Goal: Task Accomplishment & Management: Manage account settings

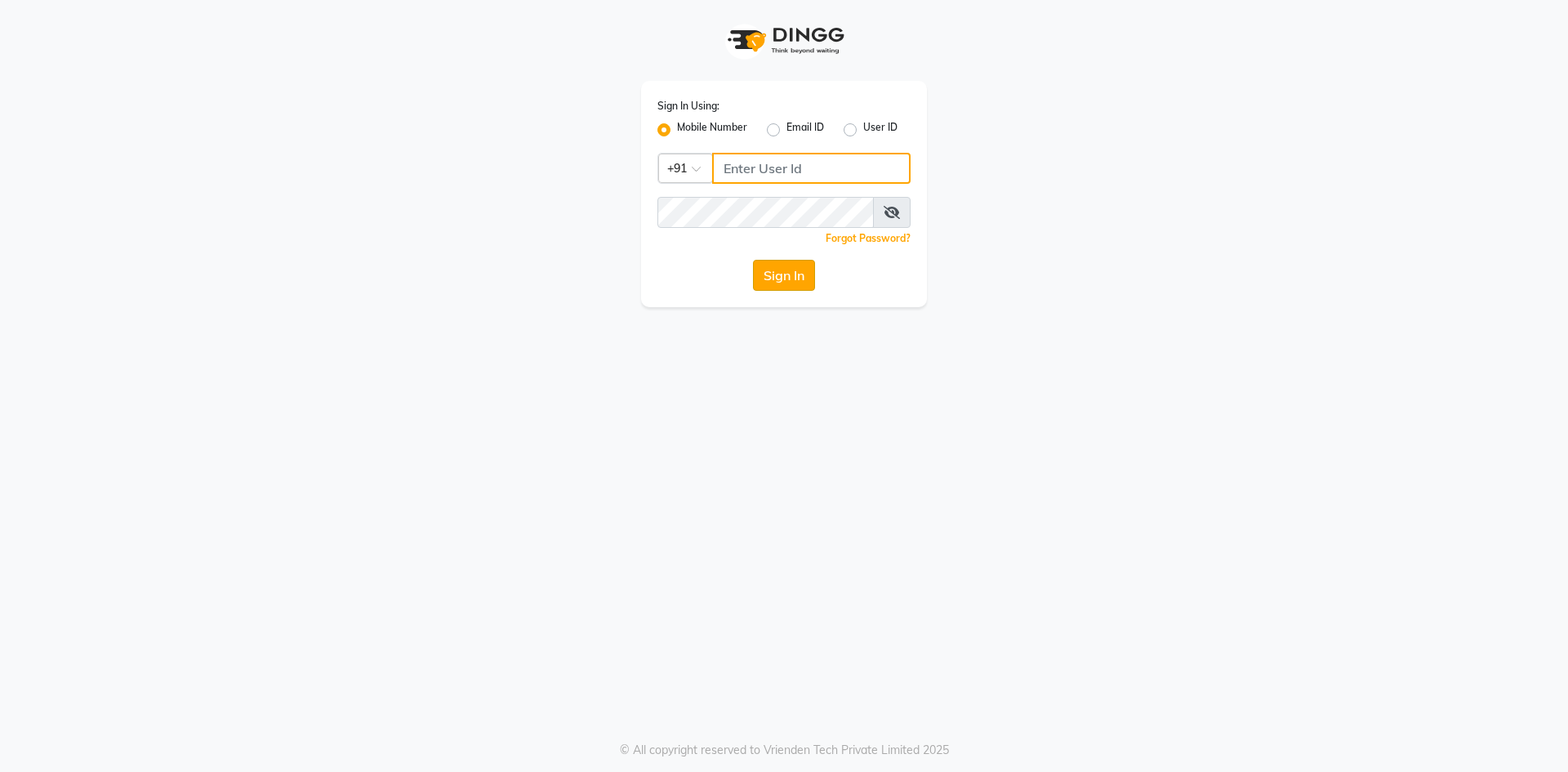
type input "8054777888"
click at [790, 274] on button "Sign In" at bounding box center [784, 275] width 62 height 31
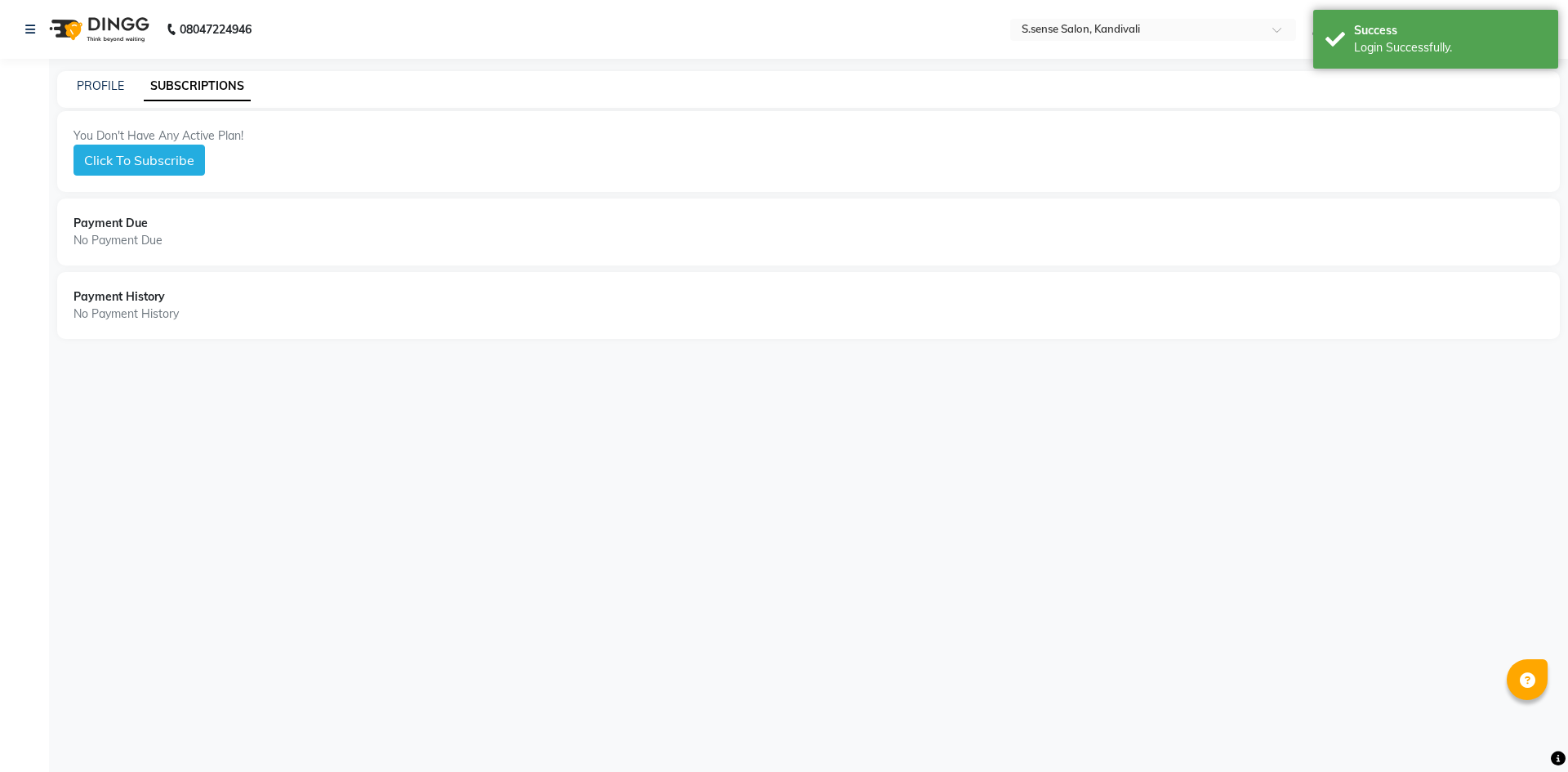
select select "en"
click at [26, 27] on div "08047224946" at bounding box center [138, 30] width 251 height 46
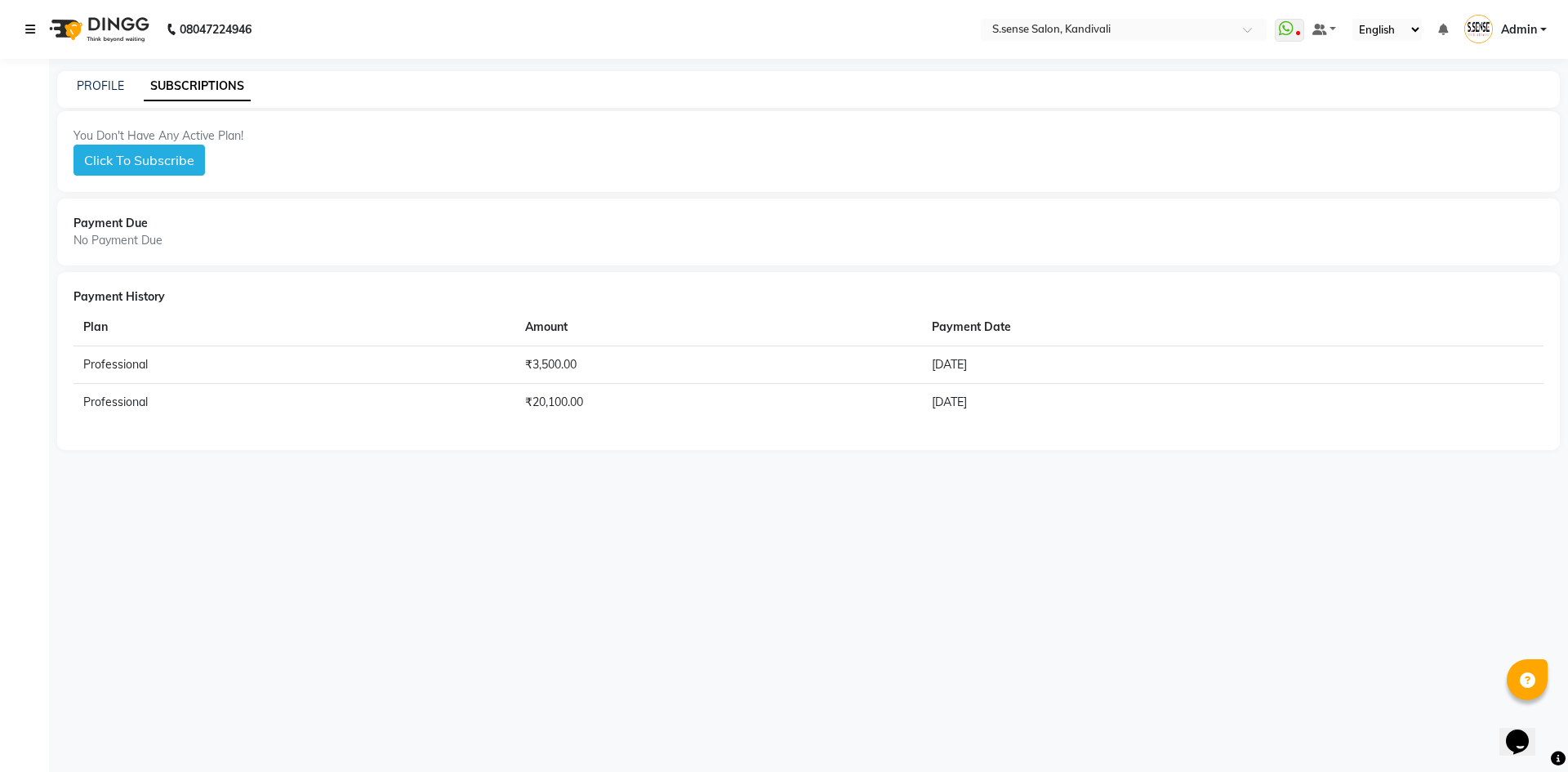
click at [30, 27] on icon at bounding box center [31, 29] width 10 height 11
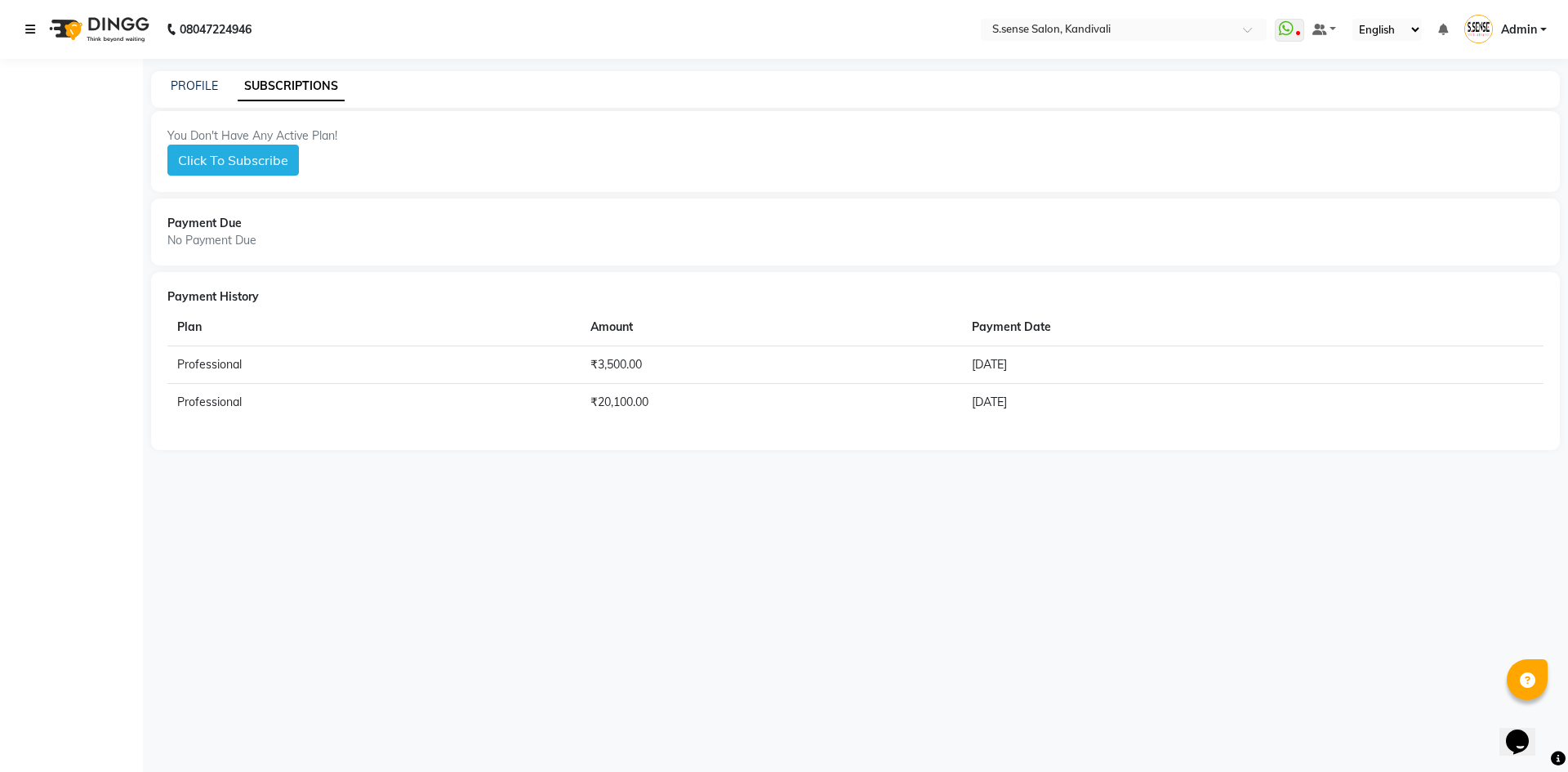
click at [30, 27] on icon at bounding box center [31, 29] width 10 height 11
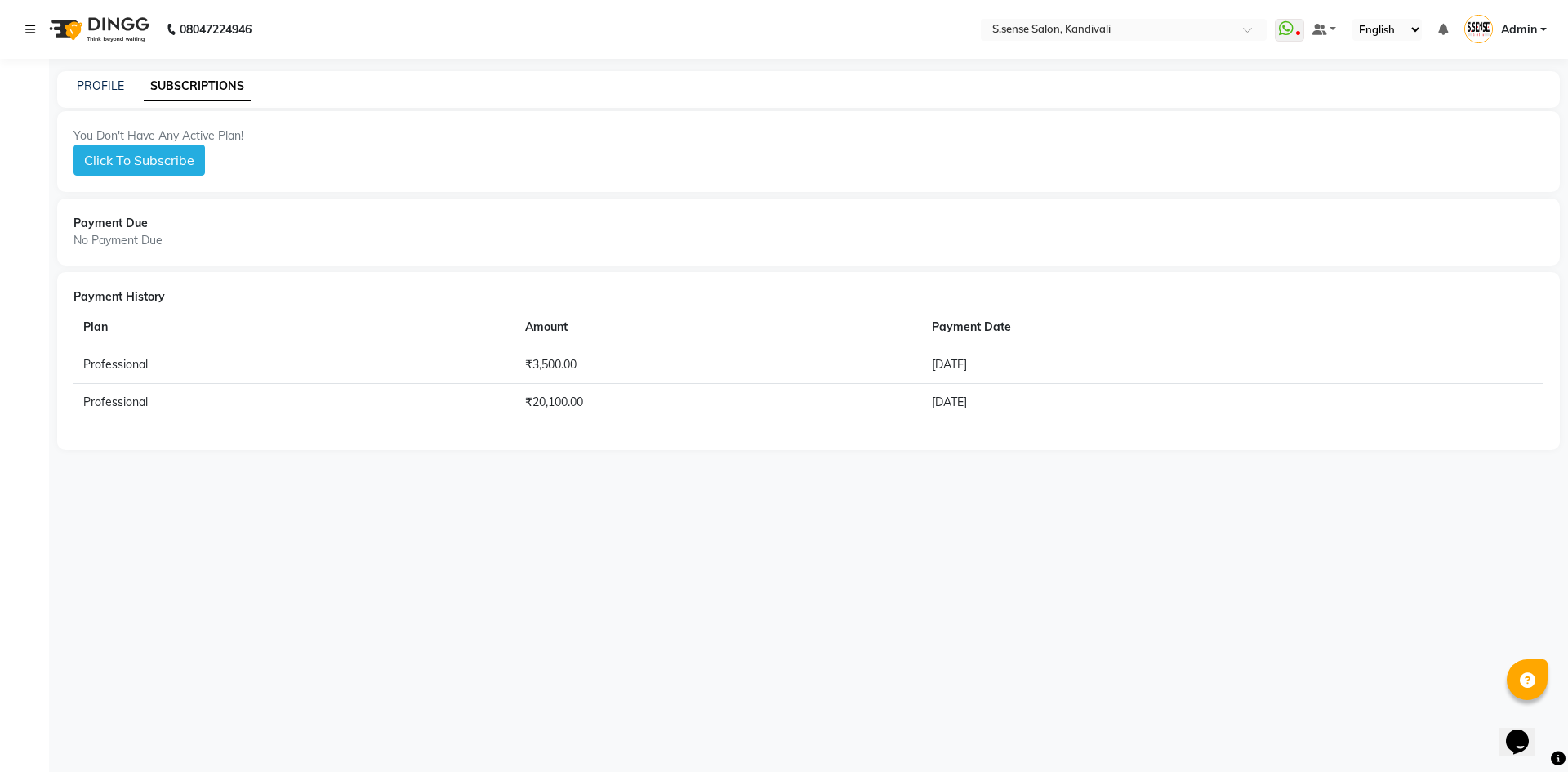
click at [30, 27] on icon at bounding box center [31, 29] width 10 height 11
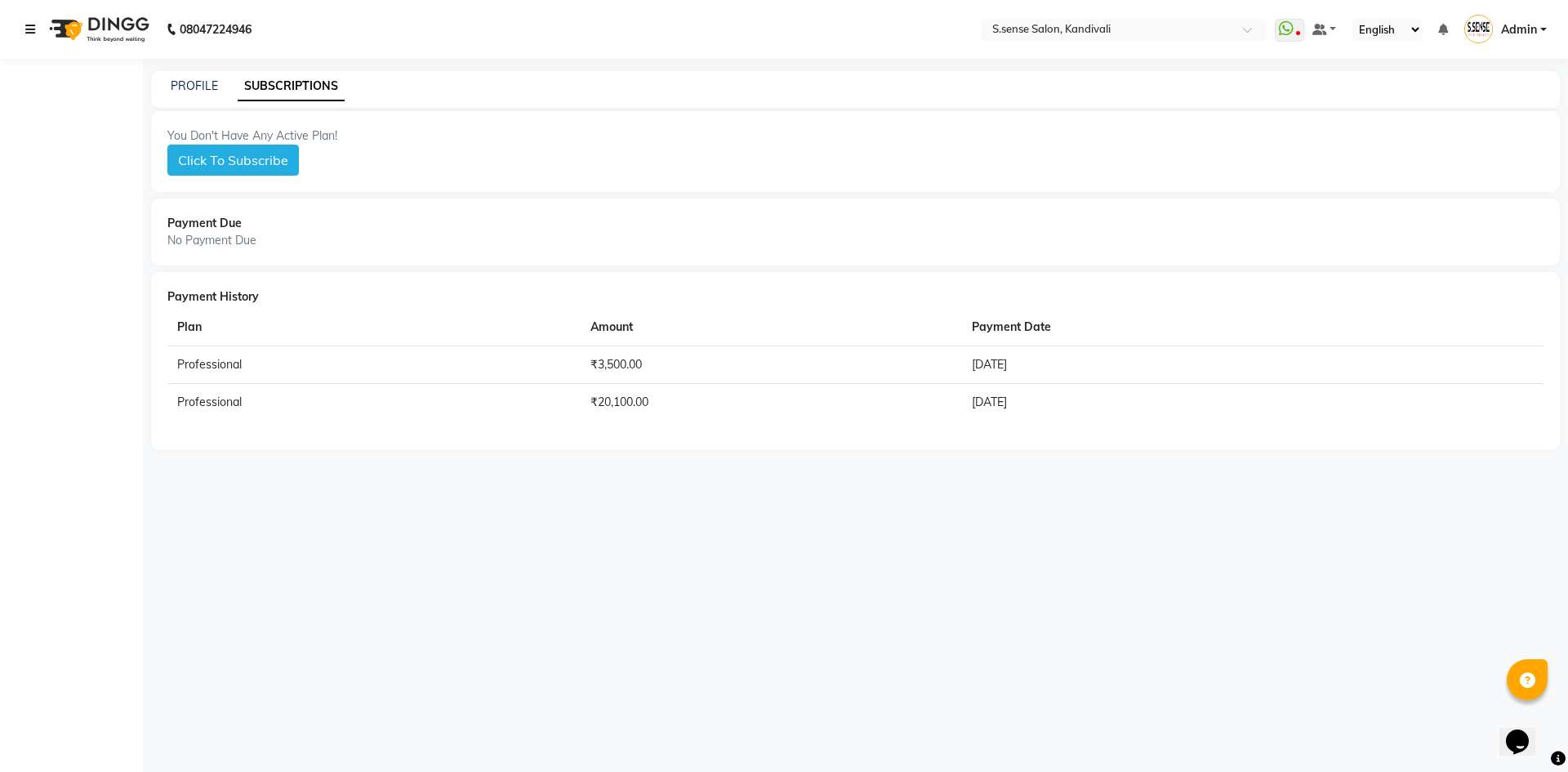
click at [30, 27] on icon at bounding box center [31, 29] width 10 height 11
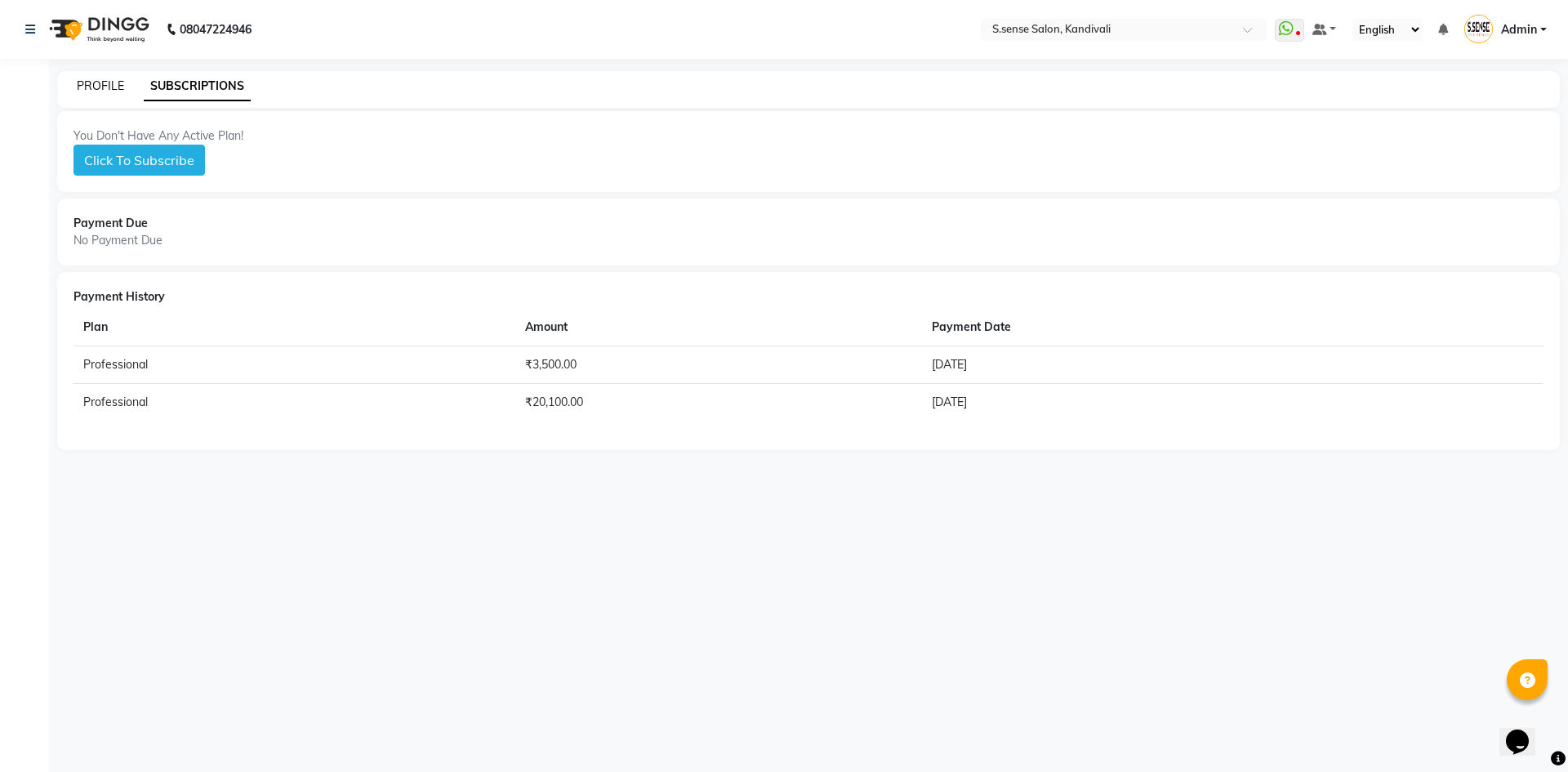
click at [89, 90] on link "PROFILE" at bounding box center [101, 85] width 48 height 14
click at [107, 78] on link "PROFILE" at bounding box center [101, 85] width 48 height 14
click at [107, 80] on link "PROFILE" at bounding box center [101, 85] width 48 height 14
